Goal: Find specific page/section: Find specific page/section

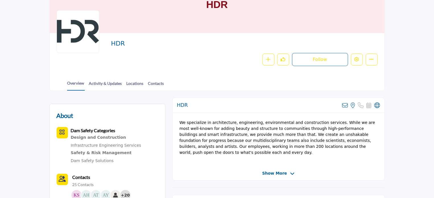
scroll to position [57, 0]
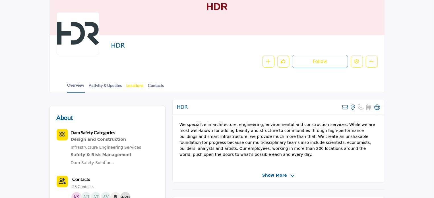
click at [132, 84] on link "Locations" at bounding box center [135, 87] width 18 height 10
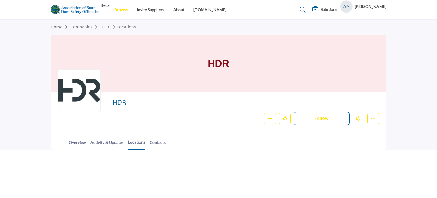
click at [123, 9] on link "Browse" at bounding box center [120, 9] width 13 height 5
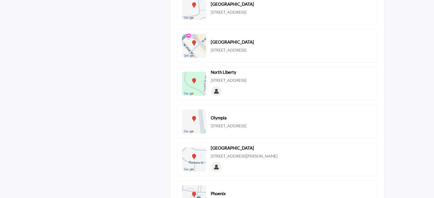
scroll to position [683, 0]
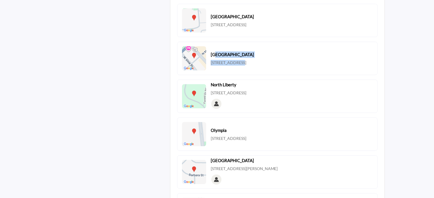
drag, startPoint x: 212, startPoint y: 53, endPoint x: 237, endPoint y: 52, distance: 25.0
click at [237, 52] on div "Lexington 333 W Vine St, Ste 1400, Lexington, KY 40507-1894, USA" at bounding box center [232, 58] width 43 height 14
drag, startPoint x: 209, startPoint y: 53, endPoint x: 238, endPoint y: 52, distance: 28.8
click at [238, 52] on div "Lexington 333 W Vine St, Ste 1400, Lexington, KY 40507-1894, USA" at bounding box center [218, 58] width 72 height 24
click at [230, 53] on div "Lexington 333 W Vine St, Ste 1400, Lexington, KY 40507-1894, USA" at bounding box center [232, 58] width 43 height 14
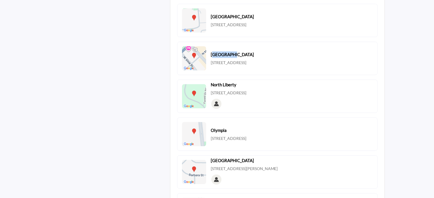
copy b "Lexington"
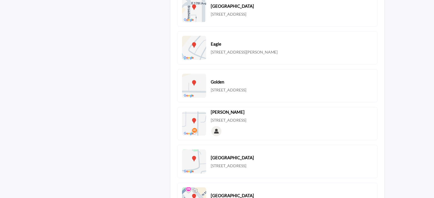
scroll to position [540, 0]
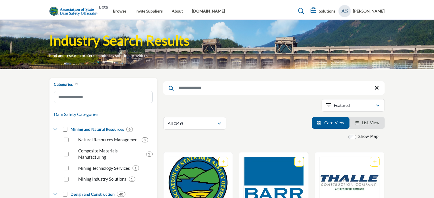
click at [81, 12] on img at bounding box center [75, 11] width 52 height 9
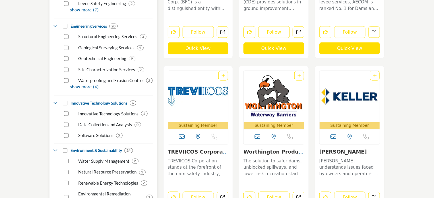
scroll to position [455, 0]
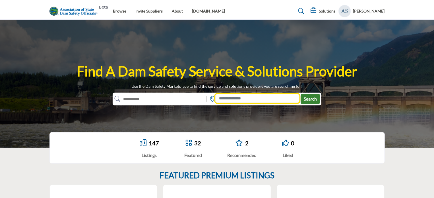
click at [226, 100] on input at bounding box center [257, 98] width 84 height 9
paste input "*********"
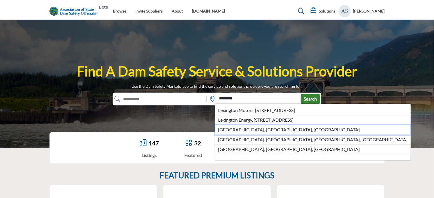
click at [241, 129] on li "Lexington, KY, USA" at bounding box center [313, 130] width 196 height 10
type input "**********"
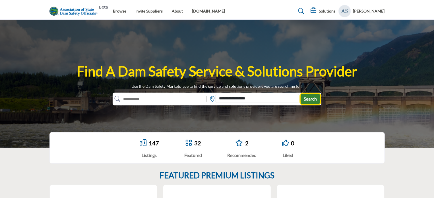
click at [310, 100] on span "Search" at bounding box center [310, 98] width 13 height 5
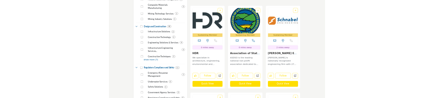
scroll to position [142, 0]
